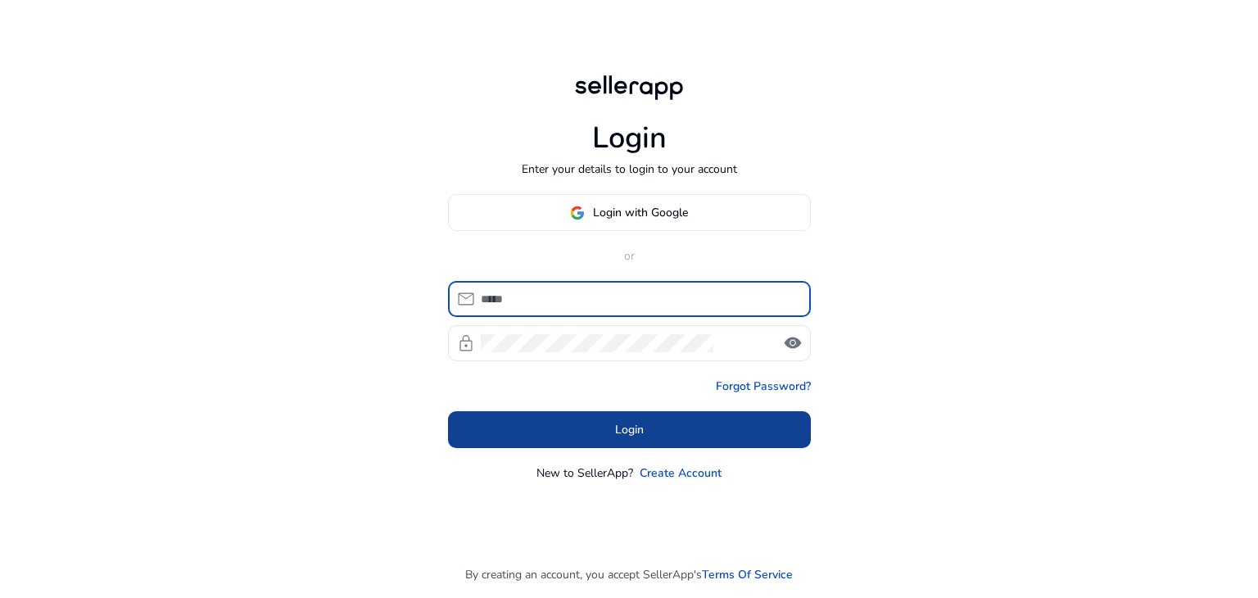
type input "**********"
click at [600, 431] on span at bounding box center [629, 429] width 363 height 39
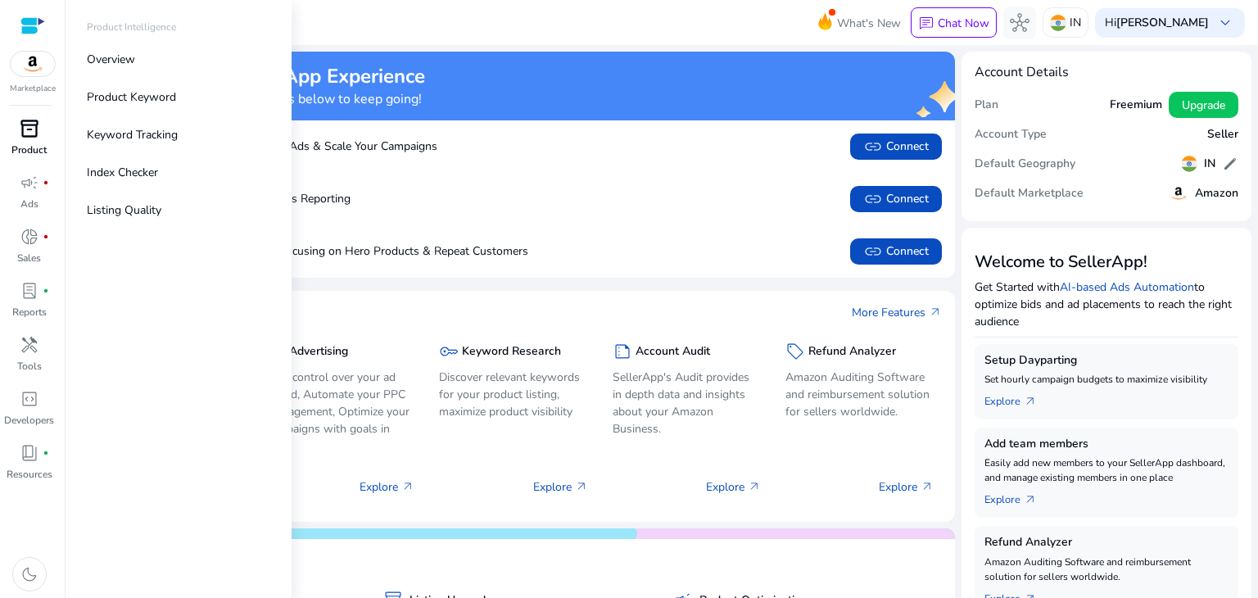
click at [28, 134] on span "inventory_2" at bounding box center [30, 129] width 20 height 20
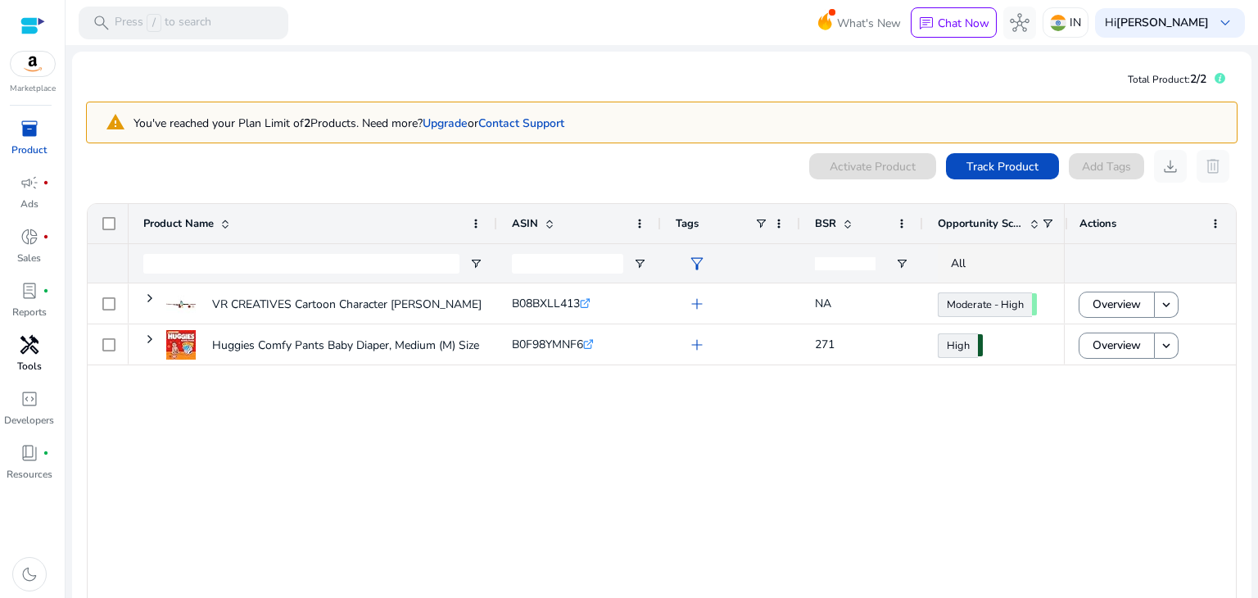
click at [25, 352] on span "handyman" at bounding box center [30, 345] width 20 height 20
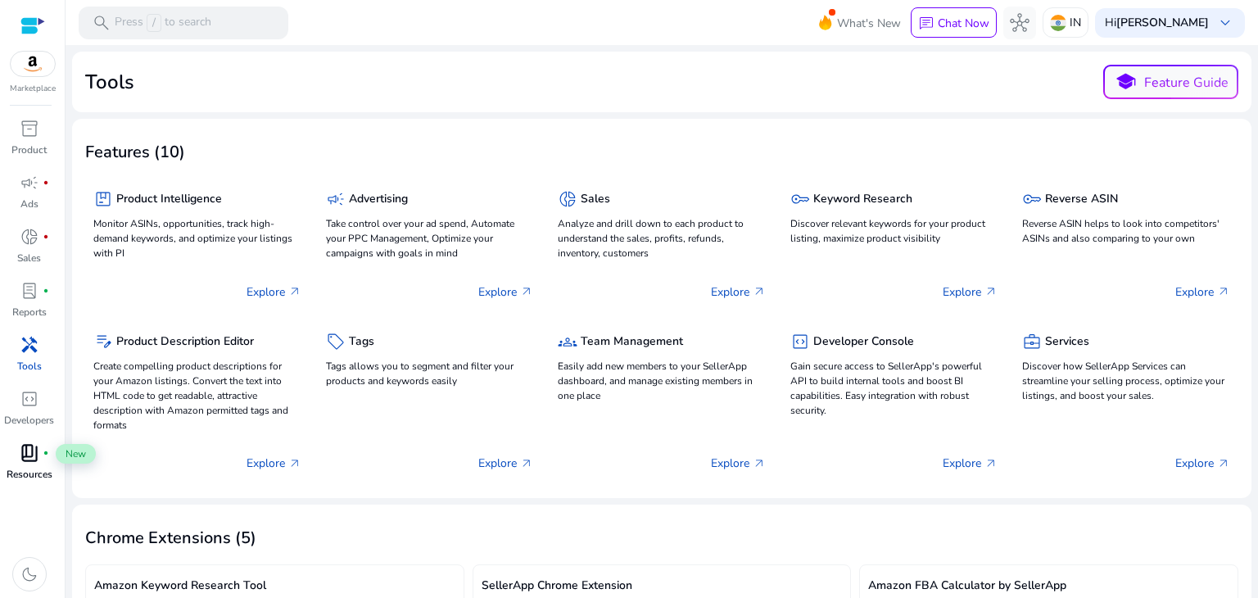
click at [27, 454] on span "book_4" at bounding box center [30, 453] width 20 height 20
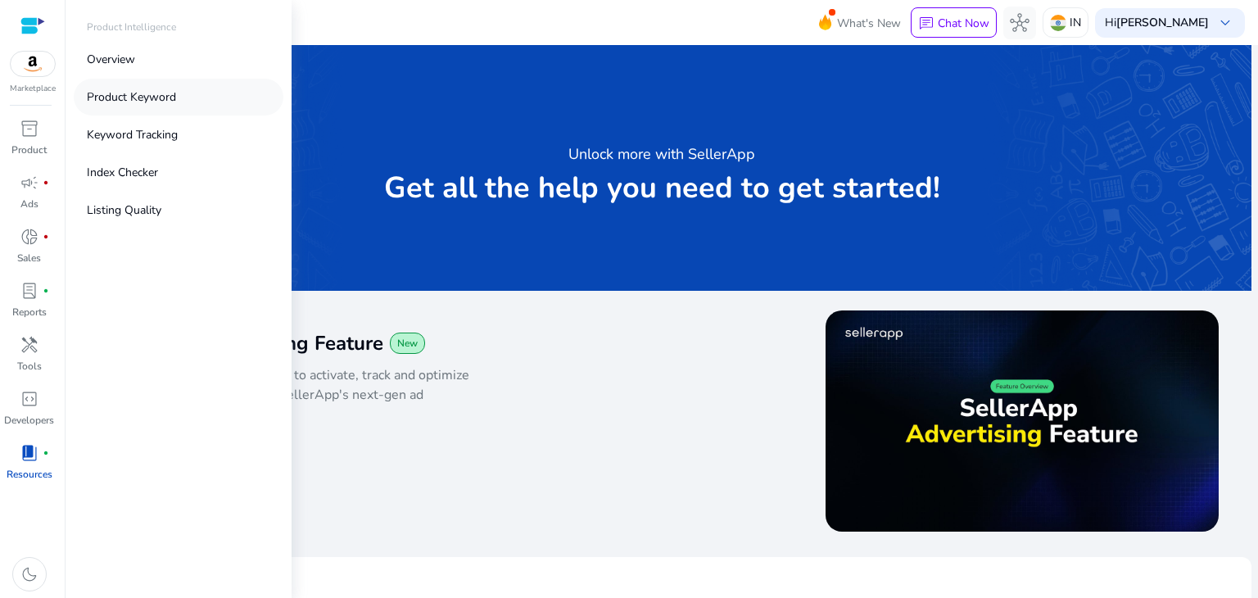
click at [150, 88] on p "Product Keyword" at bounding box center [131, 96] width 89 height 17
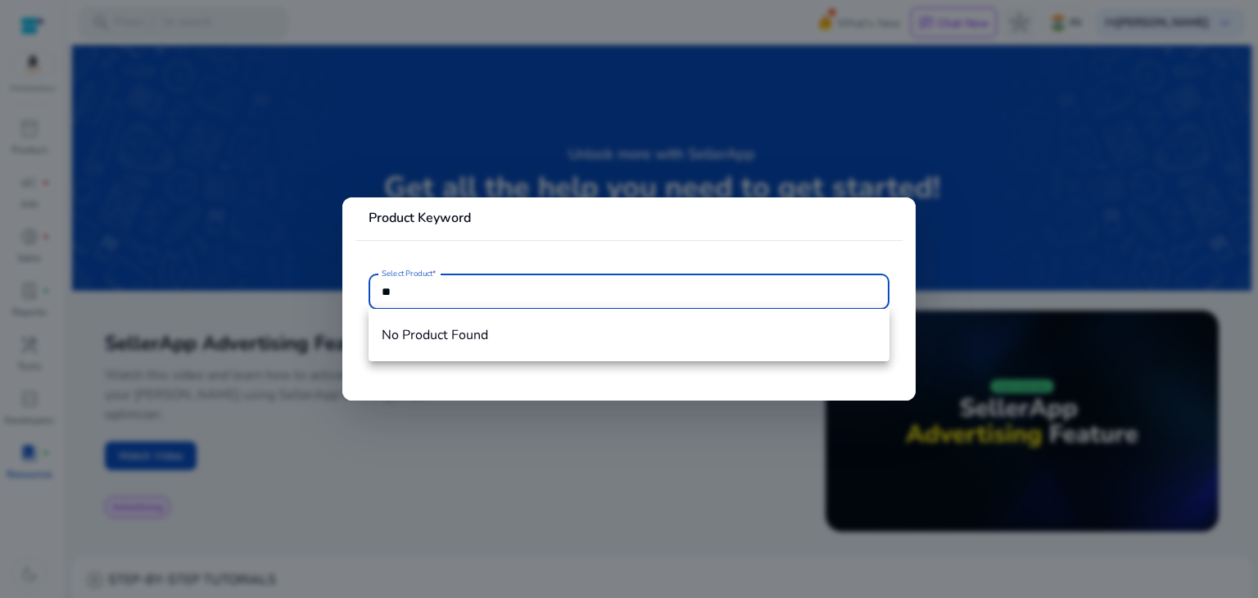
type input "*"
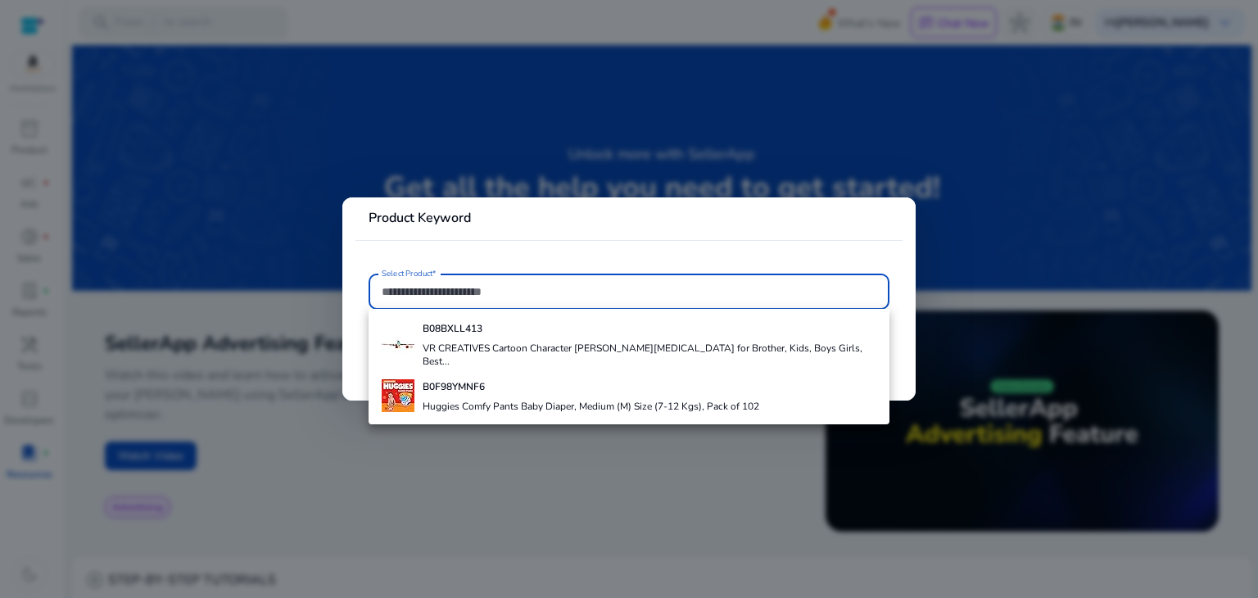
click at [659, 518] on div at bounding box center [629, 299] width 1258 height 598
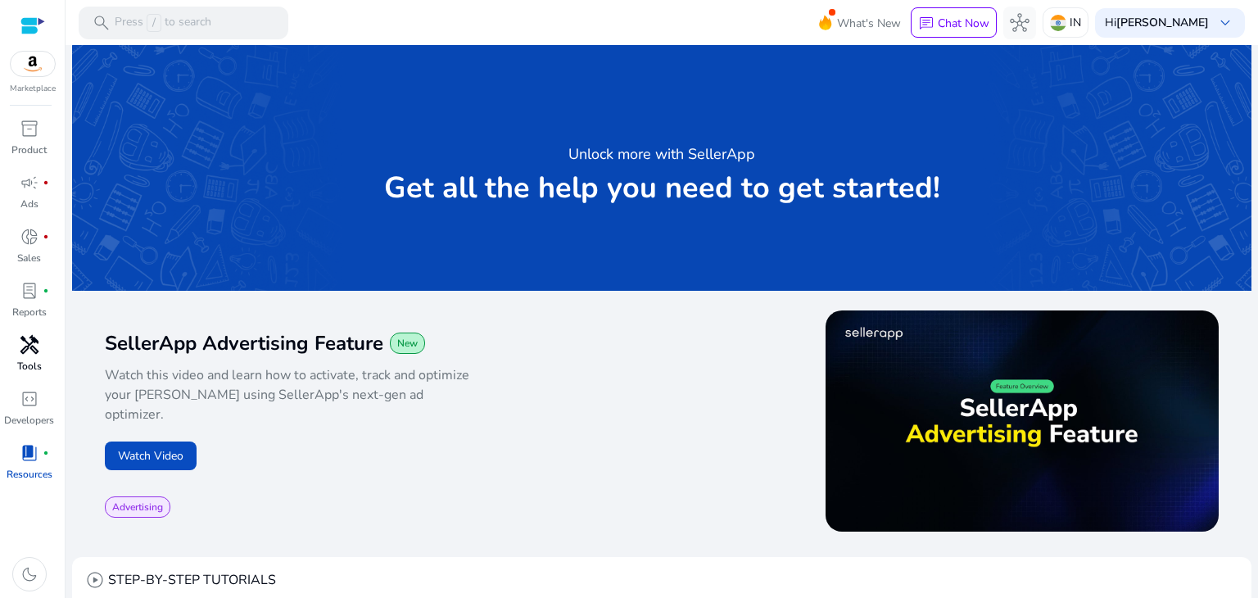
click at [36, 365] on p "Tools" at bounding box center [29, 366] width 25 height 15
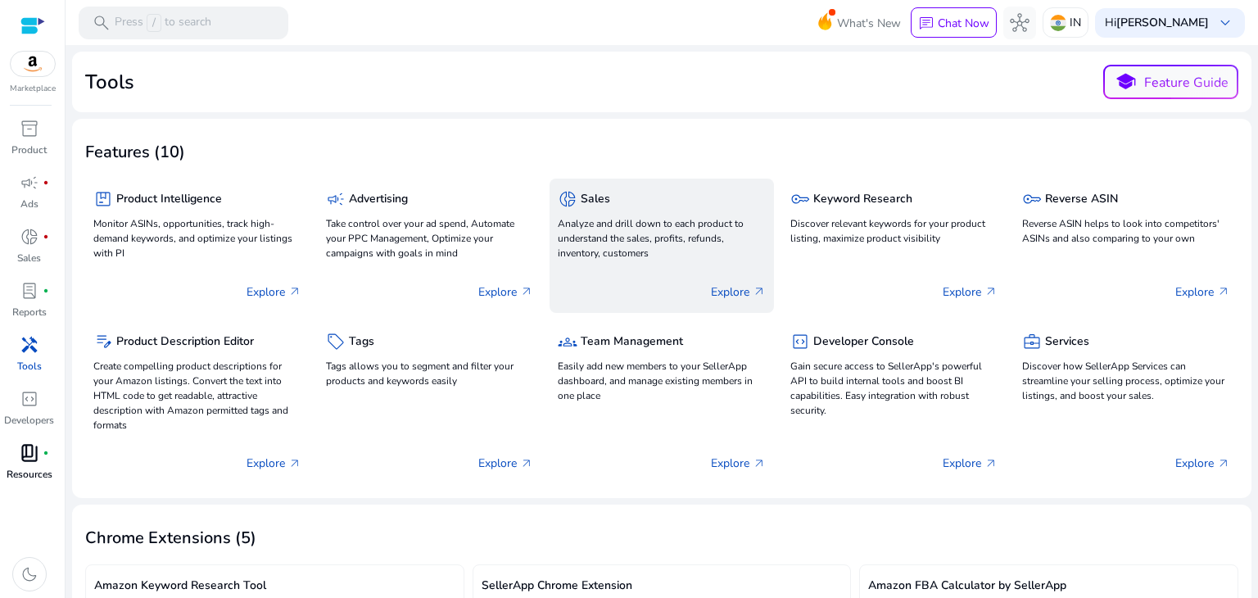
click at [589, 204] on h5 "Sales" at bounding box center [595, 200] width 29 height 14
